Goal: Information Seeking & Learning: Learn about a topic

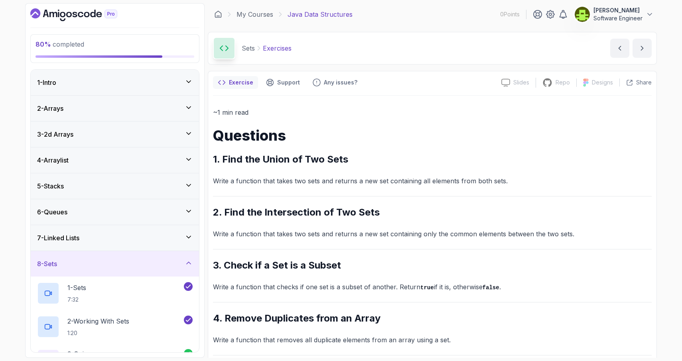
scroll to position [57, 0]
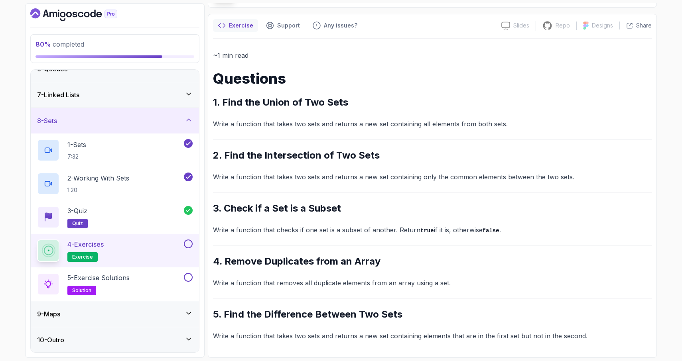
click at [190, 242] on button at bounding box center [188, 244] width 9 height 9
click at [164, 285] on div "5 - Exercise Solutions solution" at bounding box center [109, 284] width 145 height 22
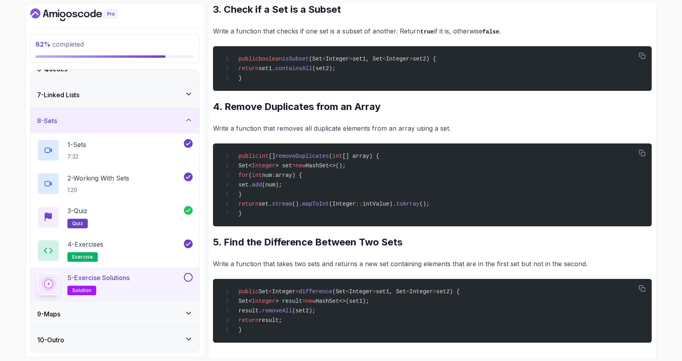
scroll to position [394, 0]
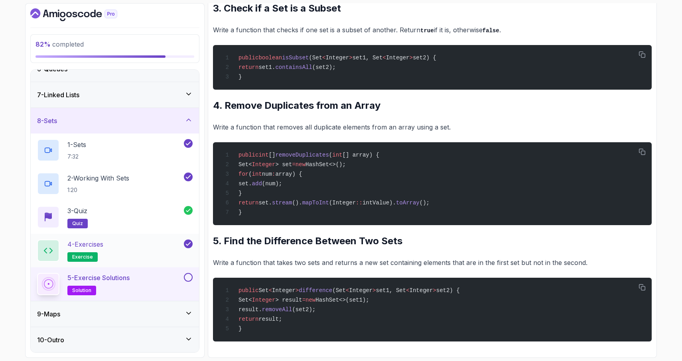
click at [141, 248] on div "4 - Exercises exercise" at bounding box center [109, 251] width 145 height 22
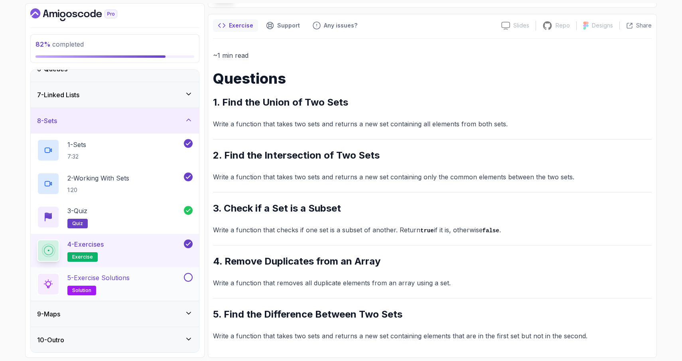
click at [156, 290] on div "5 - Exercise Solutions solution" at bounding box center [109, 284] width 145 height 22
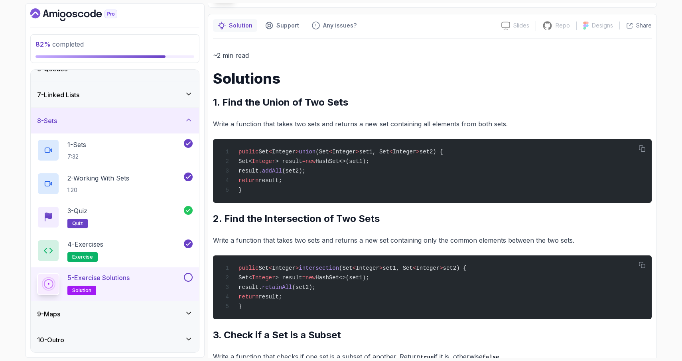
scroll to position [394, 0]
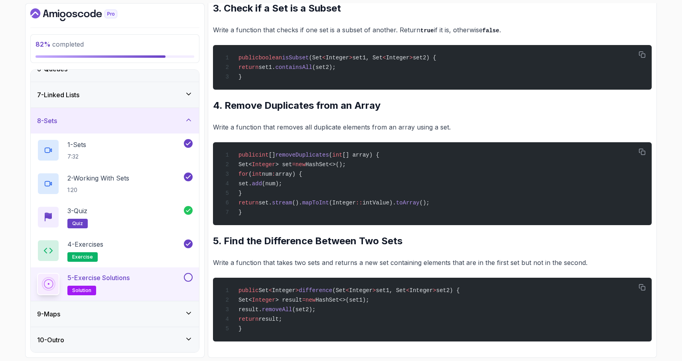
click at [186, 279] on button at bounding box center [188, 277] width 9 height 9
click at [13, 201] on div "84 % completed 1 - Intro 2 - Arrays 3 - 2d Arrays 4 - Arraylist 5 - Stacks 6 - …" at bounding box center [341, 180] width 682 height 361
click at [99, 321] on div "9 - Maps" at bounding box center [115, 314] width 168 height 26
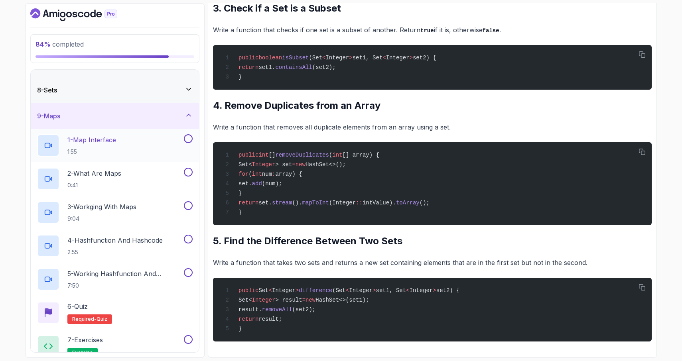
scroll to position [170, 0]
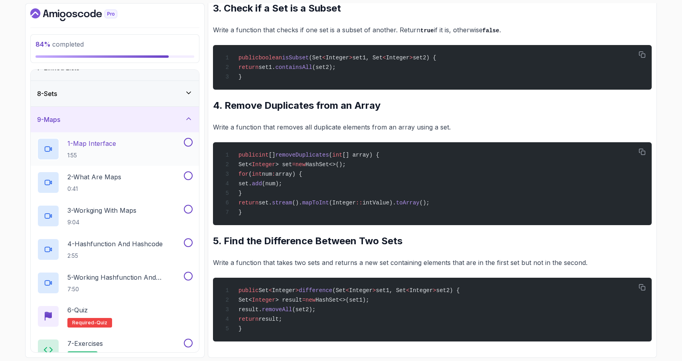
click at [129, 142] on div "1 - Map Interface 1:55" at bounding box center [109, 149] width 145 height 22
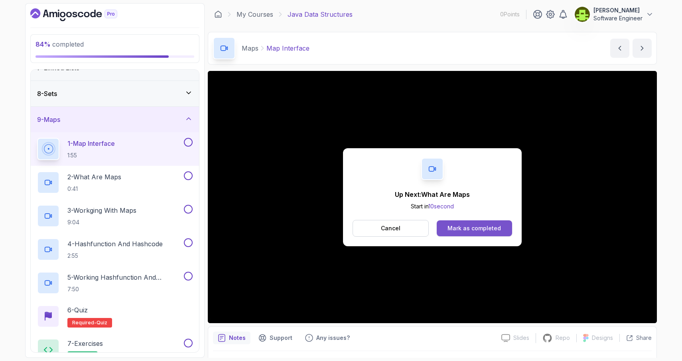
click at [459, 230] on div "Mark as completed" at bounding box center [473, 228] width 53 height 8
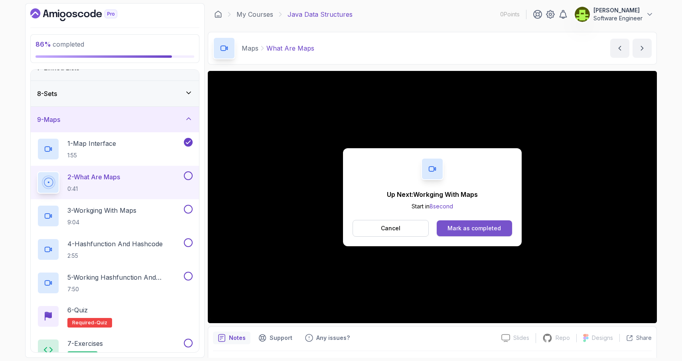
click at [476, 225] on div "Mark as completed" at bounding box center [473, 228] width 53 height 8
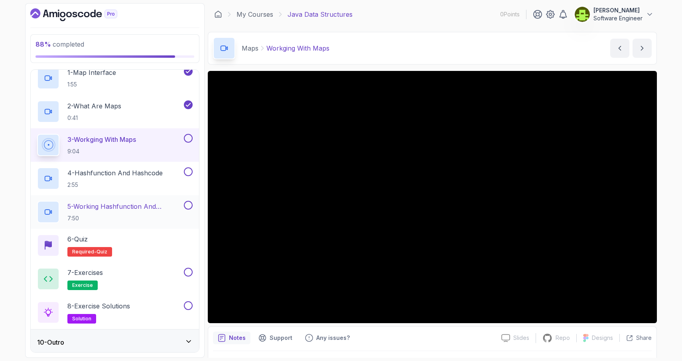
scroll to position [244, 0]
